Goal: Transaction & Acquisition: Purchase product/service

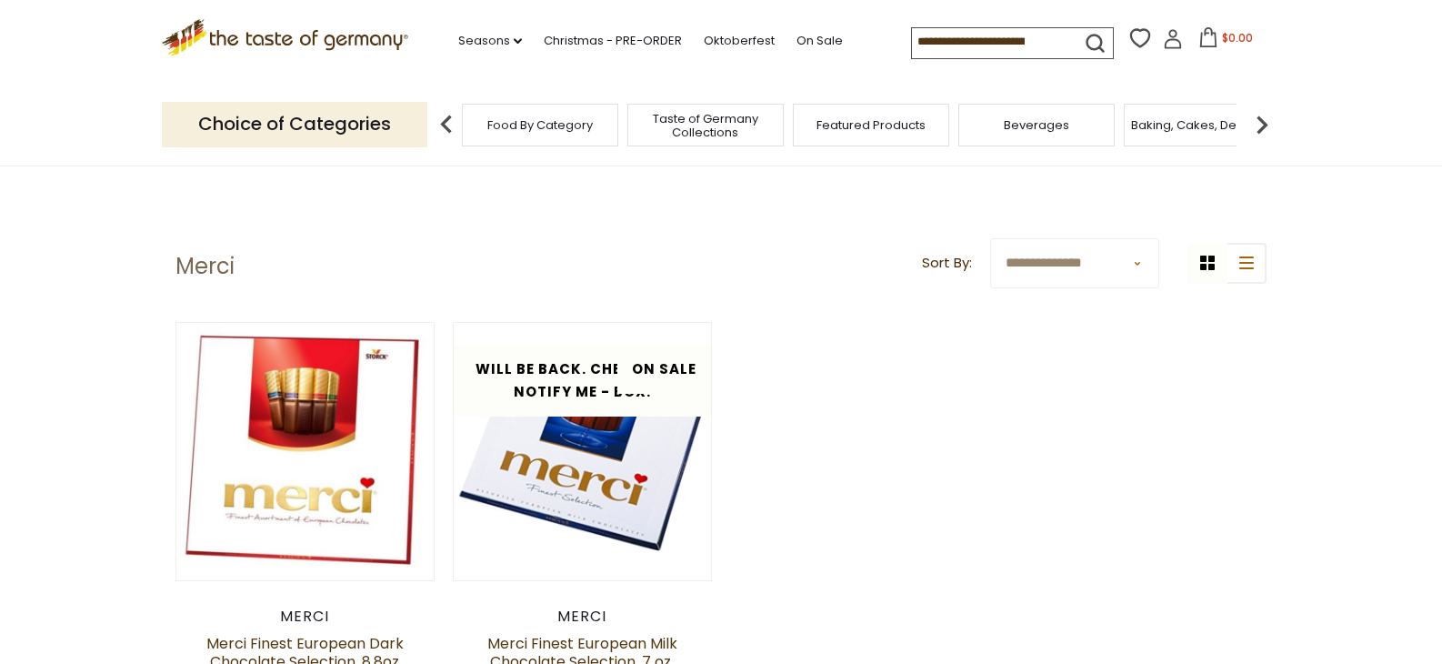
click at [361, 39] on icon ".st0{fill:#EDD300;} .st1{fill:#D33E21;}" at bounding box center [285, 37] width 246 height 37
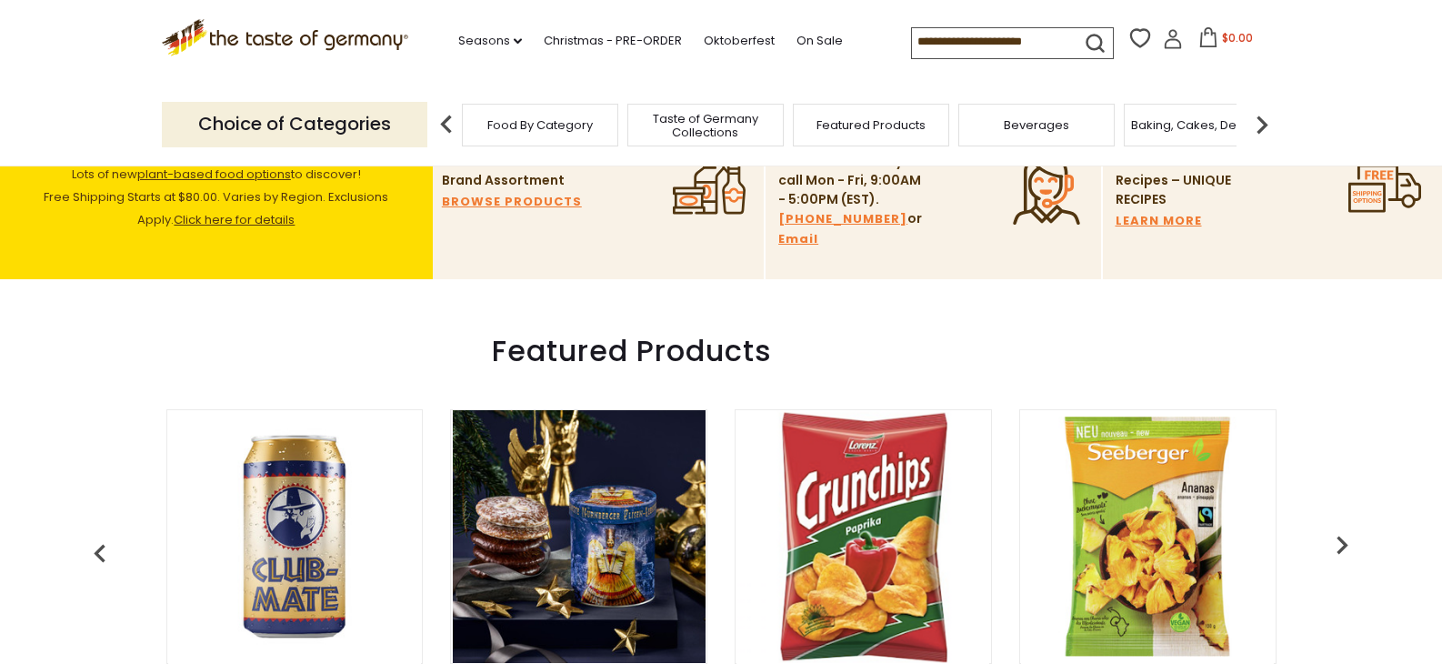
scroll to position [636, 0]
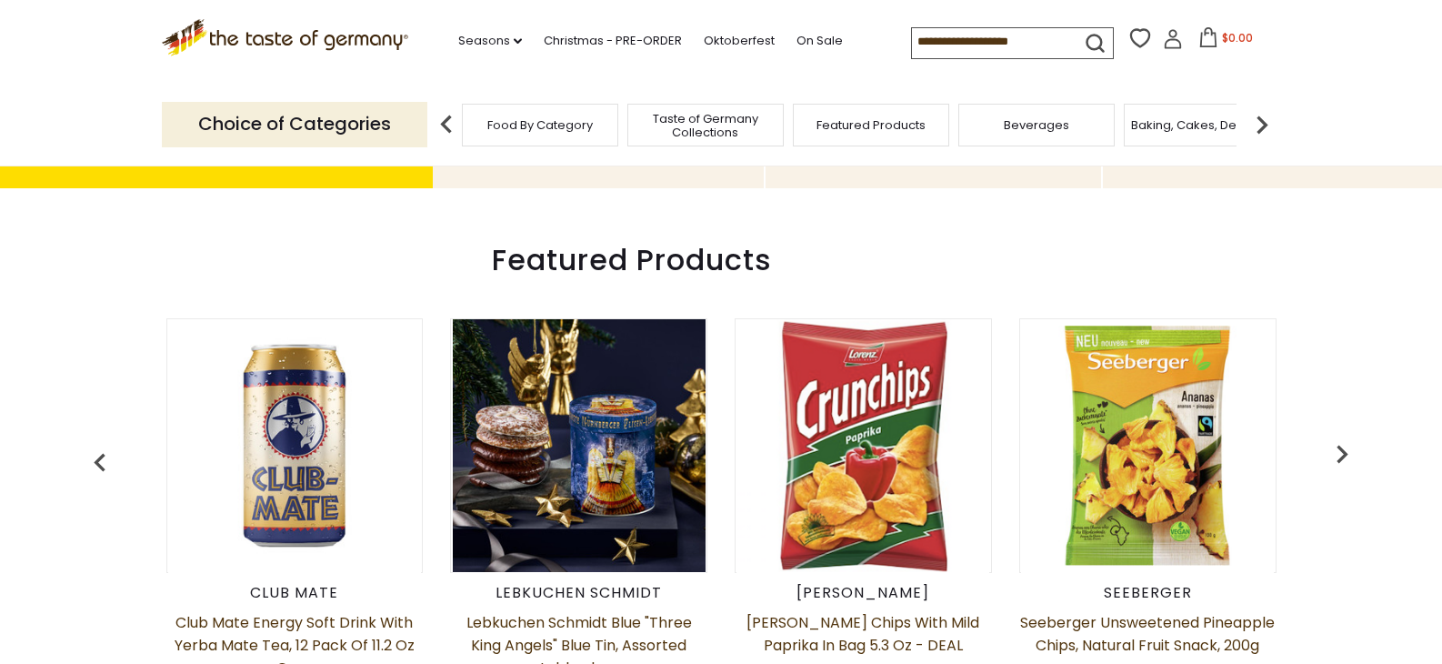
click at [1261, 131] on img at bounding box center [1261, 124] width 36 height 36
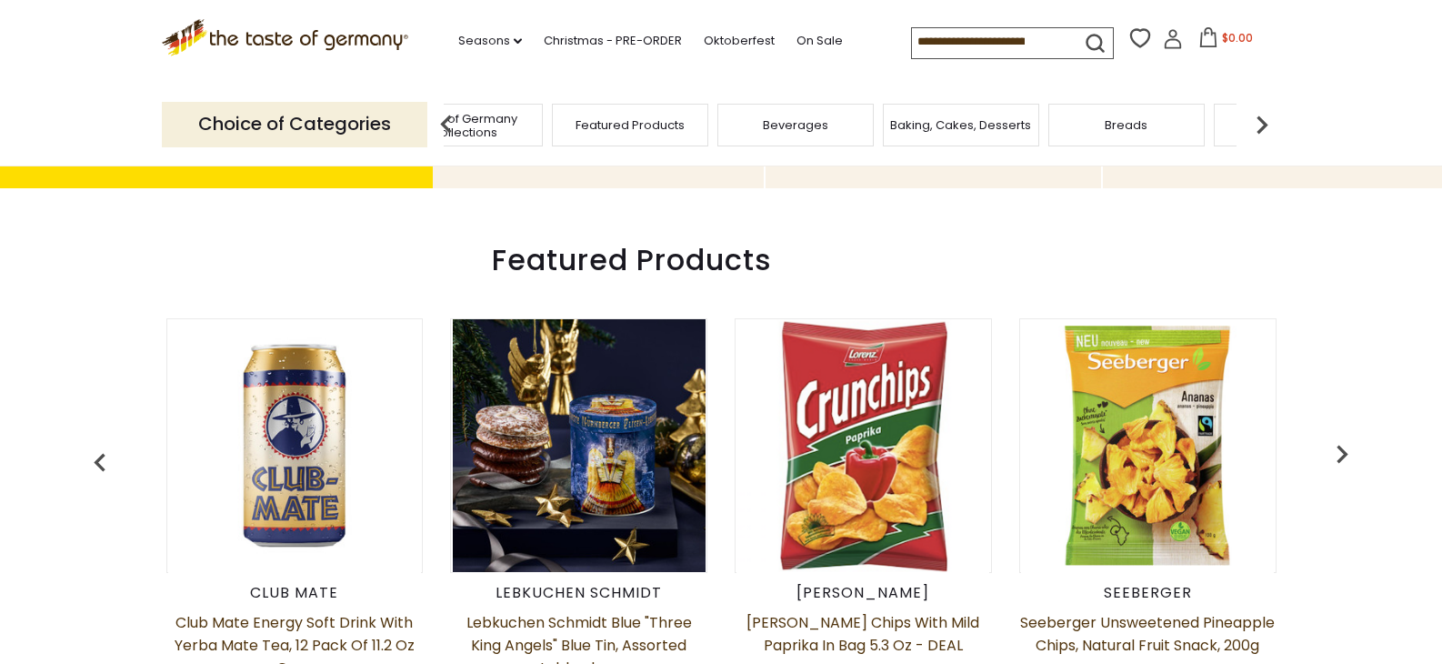
click at [1261, 131] on img at bounding box center [1261, 124] width 36 height 36
click at [817, 107] on div "Candy" at bounding box center [810, 125] width 156 height 43
click at [825, 136] on div "Candy" at bounding box center [824, 125] width 156 height 43
click at [821, 126] on span "Candy" at bounding box center [823, 125] width 39 height 14
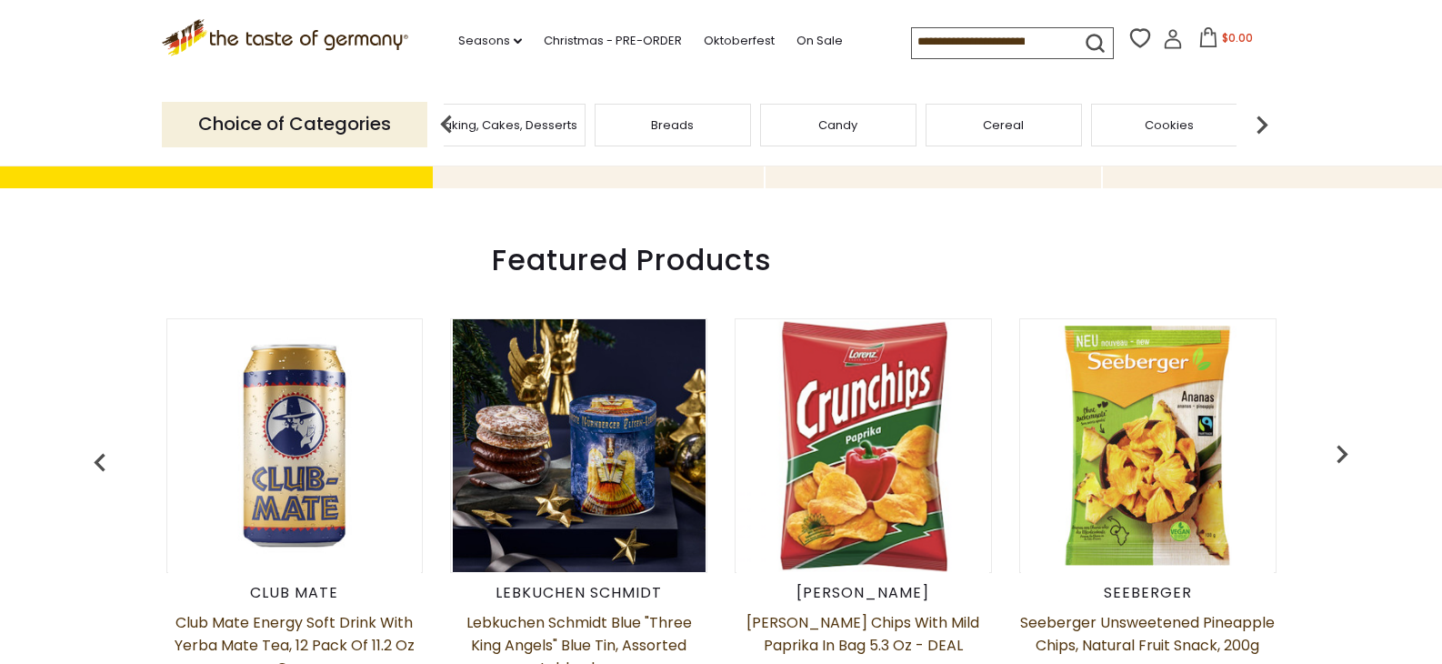
click at [831, 124] on span "Candy" at bounding box center [837, 125] width 39 height 14
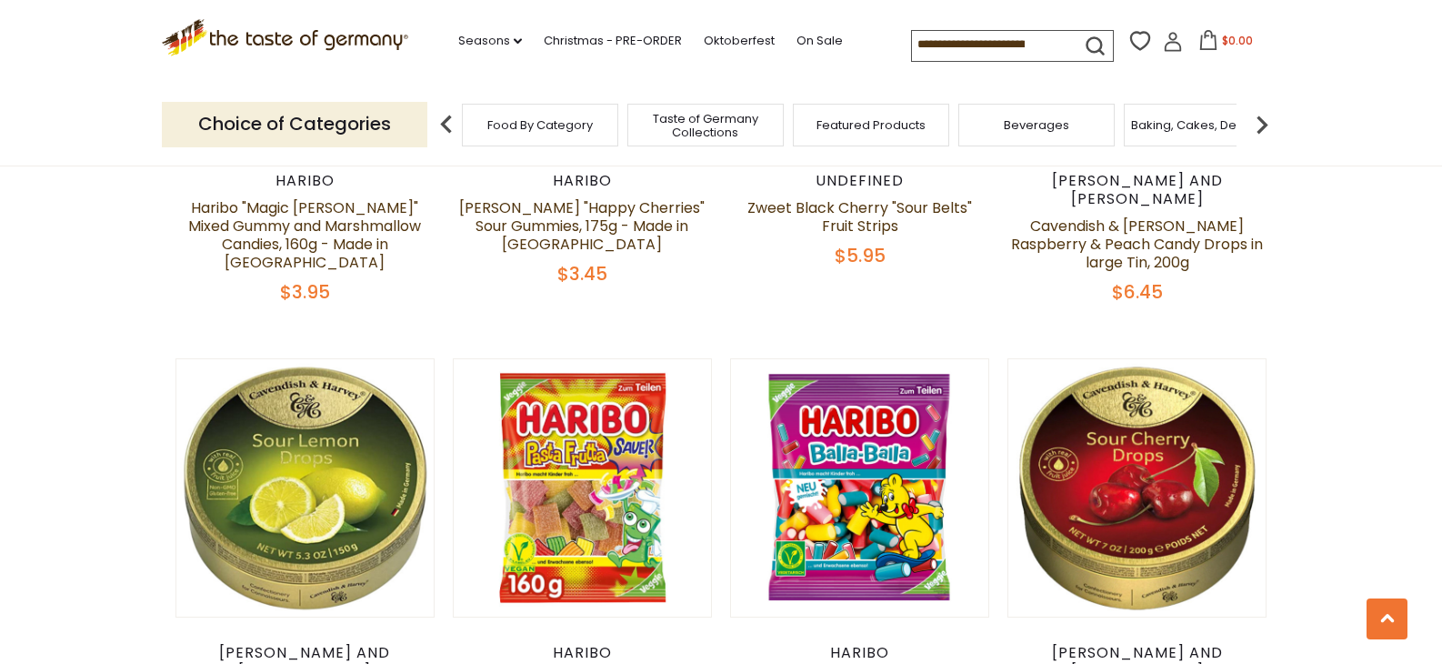
scroll to position [2091, 0]
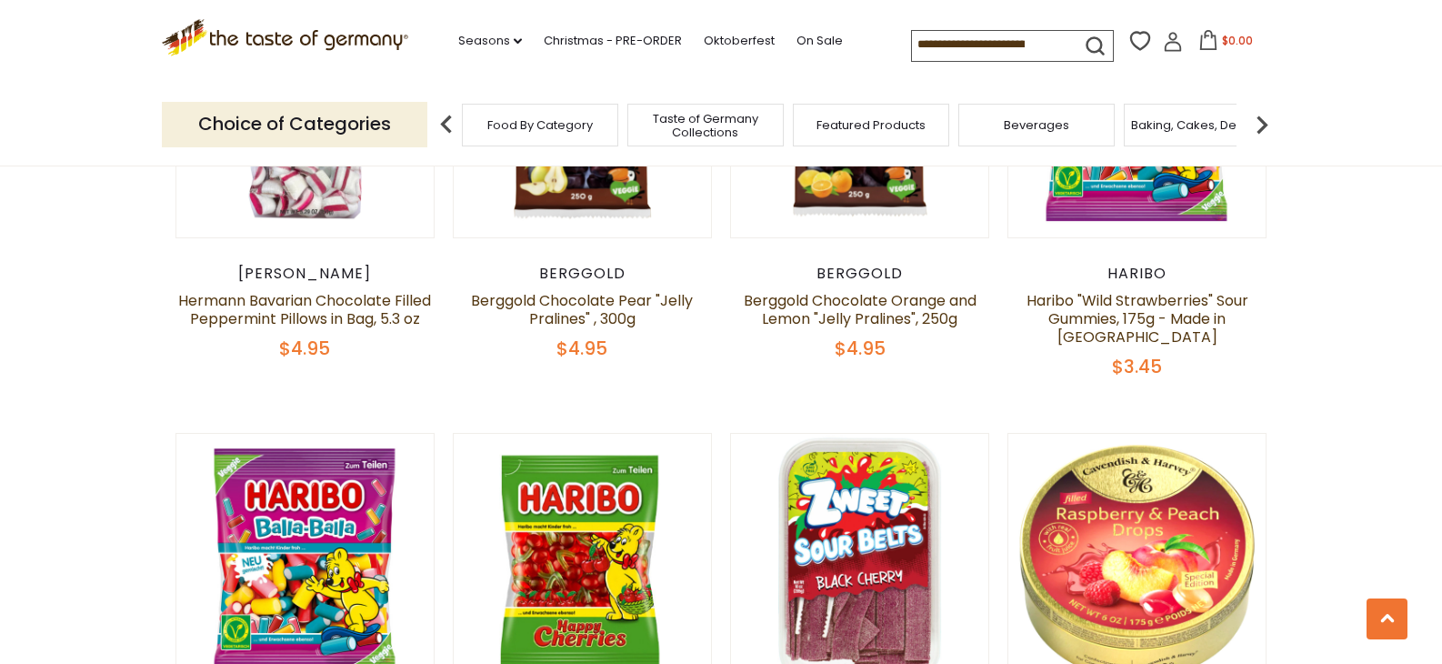
click at [1263, 128] on img at bounding box center [1261, 124] width 36 height 36
click at [1262, 127] on img at bounding box center [1261, 124] width 36 height 36
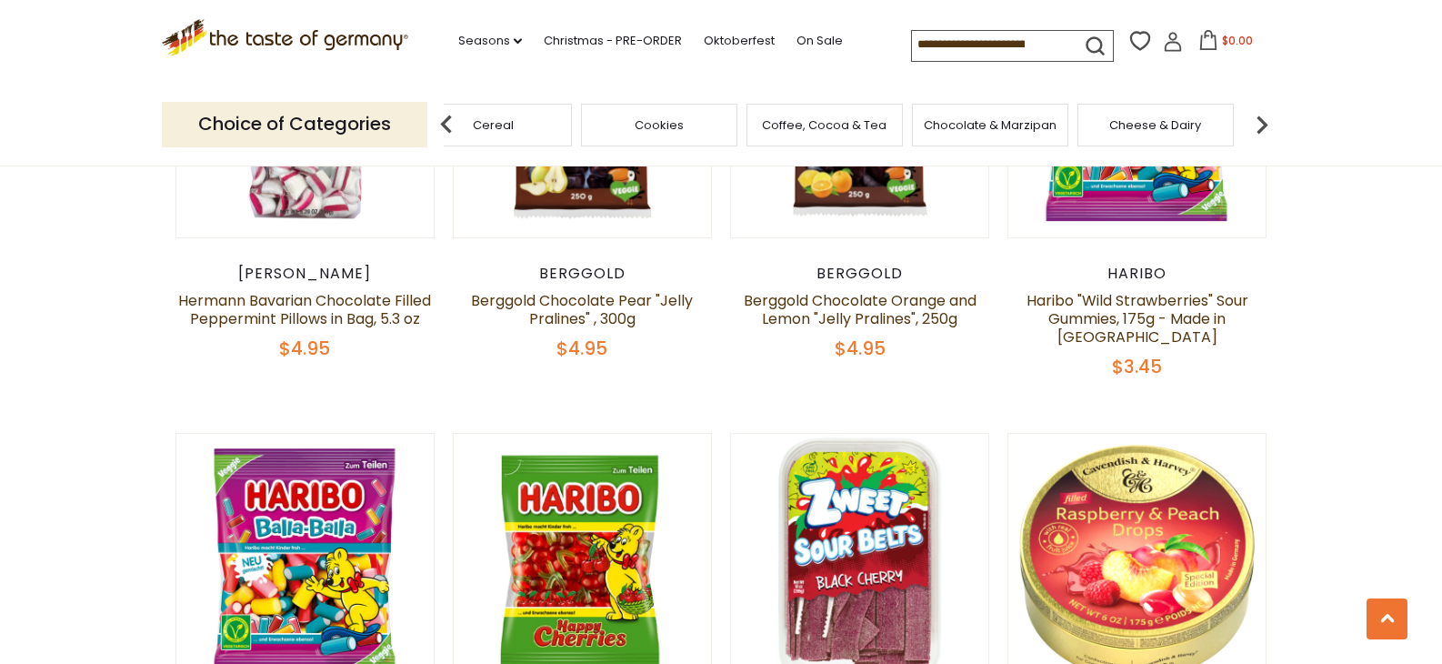
click at [1262, 127] on img at bounding box center [1261, 124] width 36 height 36
click at [764, 145] on div "Chocolate & Marzipan" at bounding box center [749, 125] width 156 height 43
click at [764, 127] on span "Chocolate & Marzipan" at bounding box center [762, 125] width 133 height 14
